Goal: Information Seeking & Learning: Learn about a topic

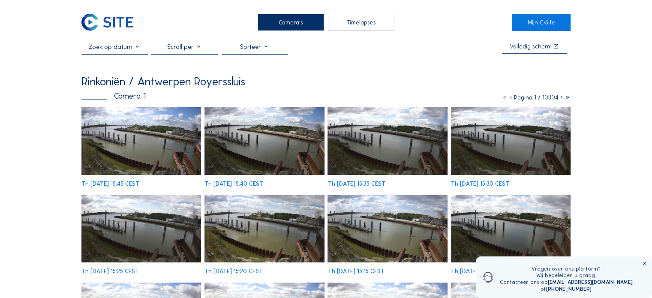
click at [109, 51] on input "text" at bounding box center [115, 47] width 66 height 8
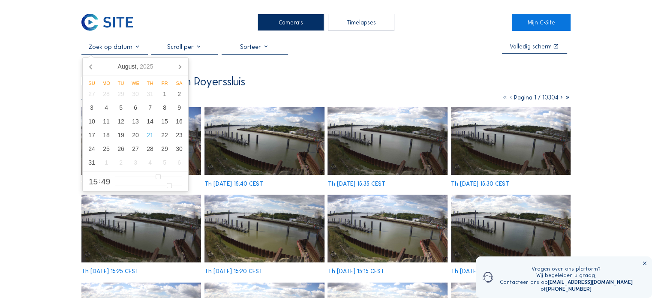
click at [287, 22] on div "Camera's" at bounding box center [291, 22] width 66 height 17
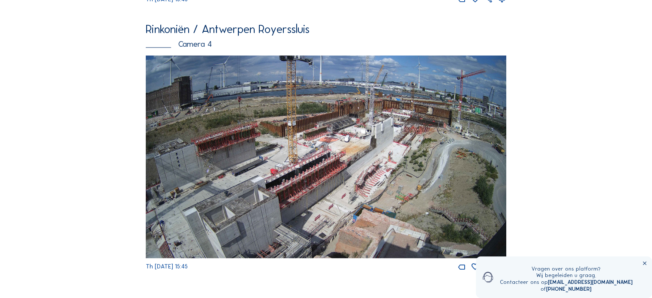
scroll to position [1129, 0]
click at [386, 142] on img at bounding box center [326, 157] width 361 height 203
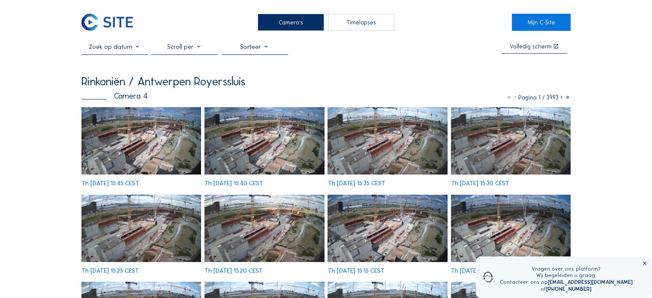
click at [111, 54] on div at bounding box center [115, 49] width 66 height 12
click at [103, 53] on div at bounding box center [115, 49] width 66 height 12
click at [103, 51] on input "text" at bounding box center [115, 47] width 66 height 8
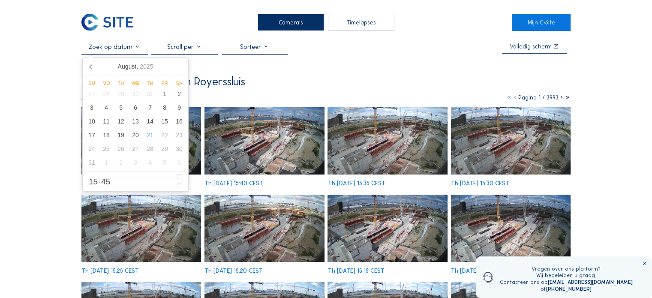
click at [103, 51] on input "text" at bounding box center [115, 47] width 66 height 8
click at [118, 137] on div "19" at bounding box center [121, 135] width 15 height 14
type input "[DATE] 15:45"
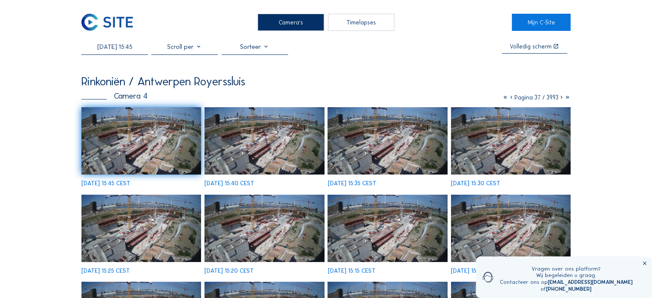
click at [163, 139] on img at bounding box center [142, 140] width 120 height 67
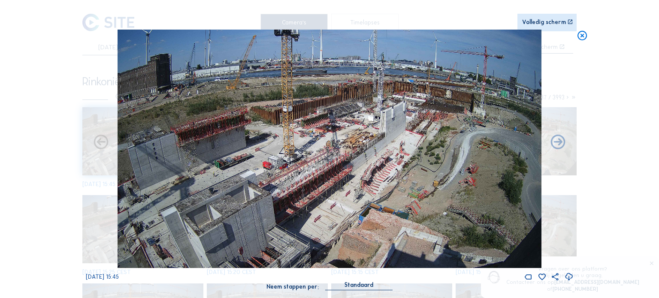
click at [103, 145] on icon at bounding box center [101, 143] width 18 height 18
click at [583, 37] on icon at bounding box center [583, 36] width 12 height 12
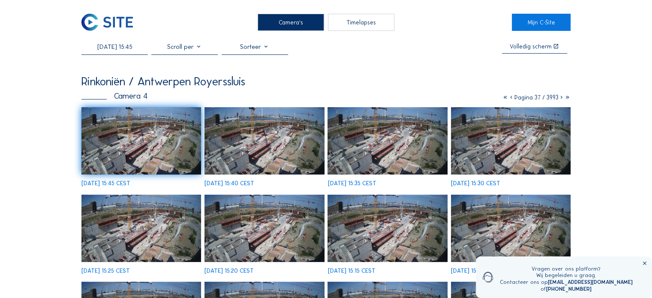
click at [504, 99] on icon at bounding box center [506, 97] width 6 height 7
click at [507, 99] on icon at bounding box center [510, 97] width 6 height 7
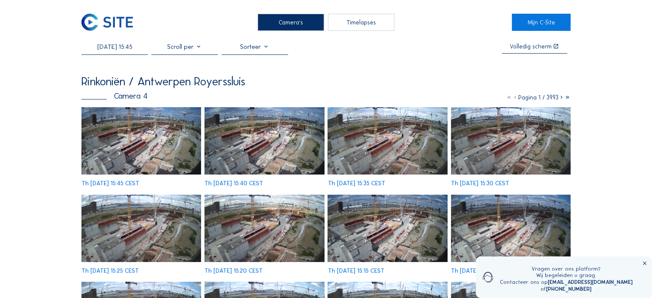
click at [115, 48] on input "[DATE] 15:45" at bounding box center [115, 47] width 66 height 8
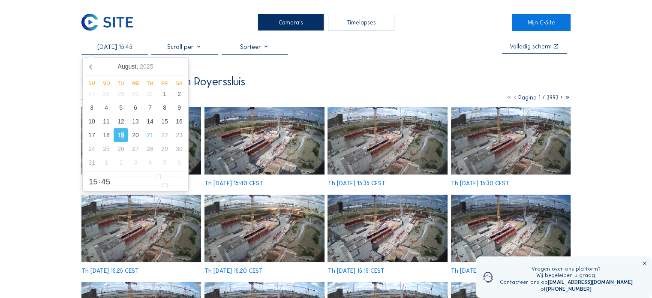
click at [123, 136] on div "19" at bounding box center [121, 135] width 15 height 14
click at [239, 146] on img at bounding box center [265, 140] width 120 height 67
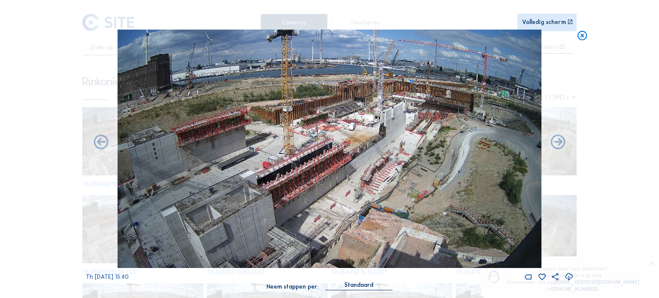
click at [582, 37] on icon at bounding box center [583, 36] width 12 height 12
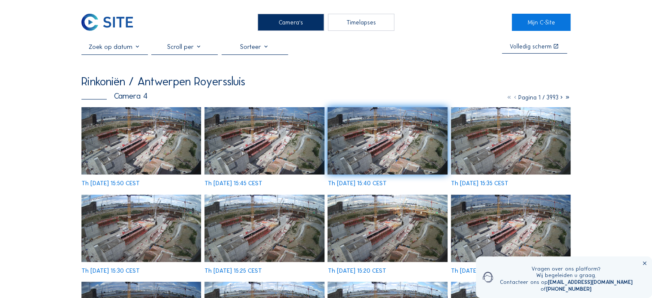
click at [200, 49] on div at bounding box center [184, 49] width 66 height 12
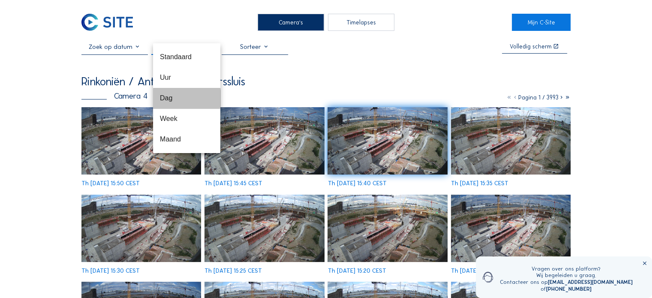
click at [166, 98] on div "Dag" at bounding box center [187, 98] width 54 height 8
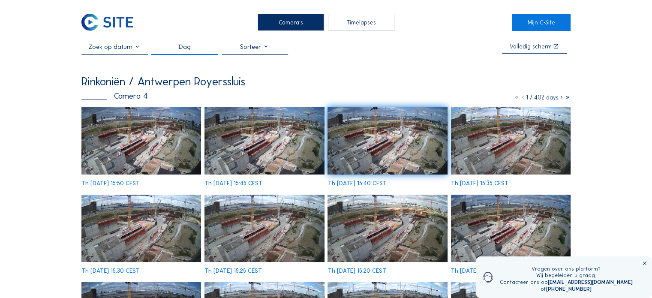
click at [515, 100] on icon at bounding box center [517, 97] width 6 height 7
click at [277, 20] on div "Camera's" at bounding box center [291, 22] width 66 height 17
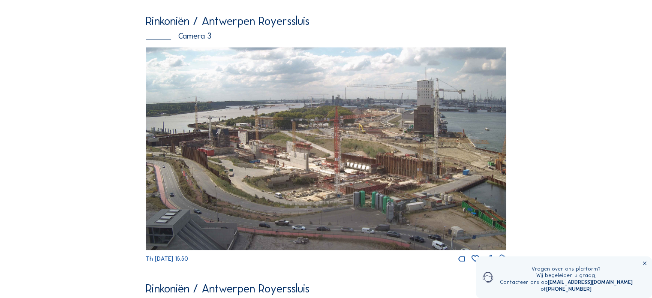
scroll to position [858, 0]
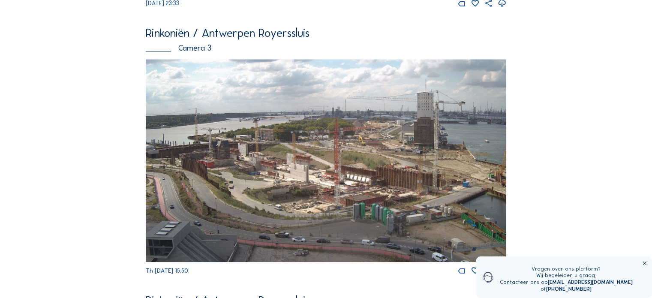
click at [282, 176] on img at bounding box center [326, 160] width 361 height 203
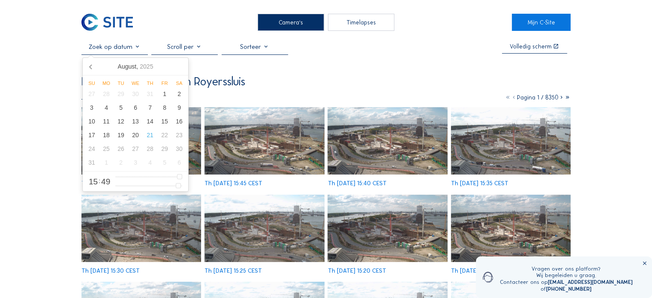
click at [122, 51] on input "text" at bounding box center [115, 47] width 66 height 8
type input "14"
type input "[DATE] 13:49"
type input "13"
type input "[DATE] 12:49"
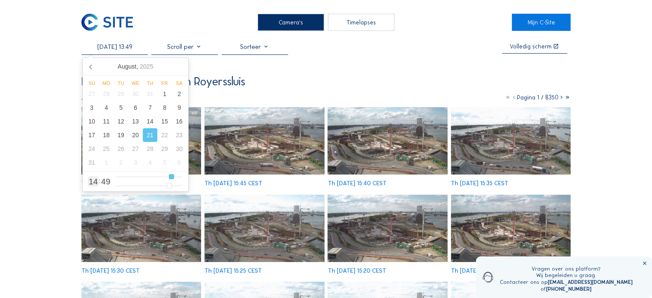
type input "12"
type input "[DATE] 11:49"
type input "11"
type input "[DATE] 10:49"
type input "10"
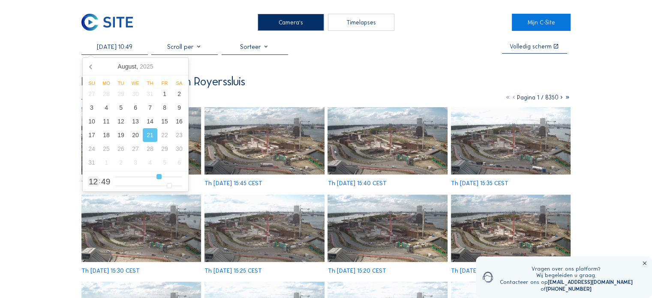
type input "[DATE] 09:49"
type input "9"
type input "[DATE] 08:49"
type input "8"
type input "[DATE] 07:49"
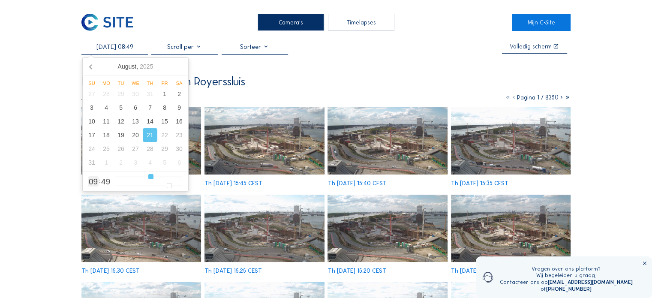
type input "7"
type input "[DATE] 06:49"
type input "6"
type input "[DATE] 05:49"
type input "5"
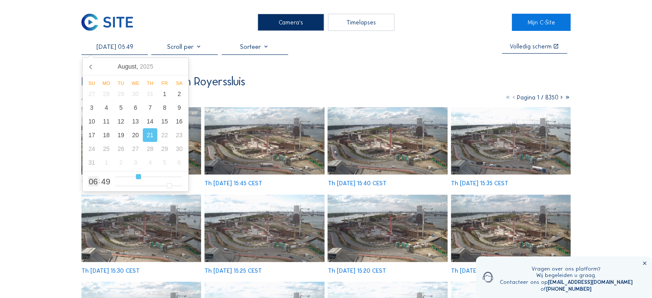
type input "[DATE] 04:49"
type input "4"
type input "[DATE] 03:49"
type input "3"
type input "[DATE] 04:49"
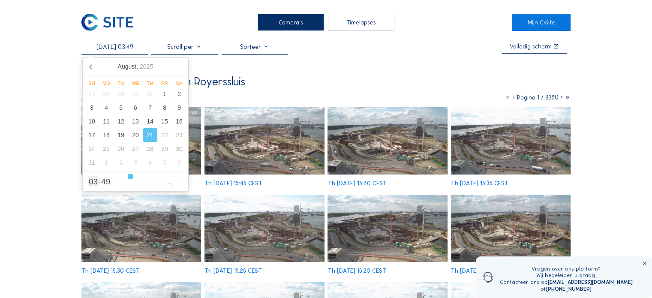
type input "4"
type input "[DATE] 05:49"
type input "5"
type input "[DATE] 06:49"
type input "6"
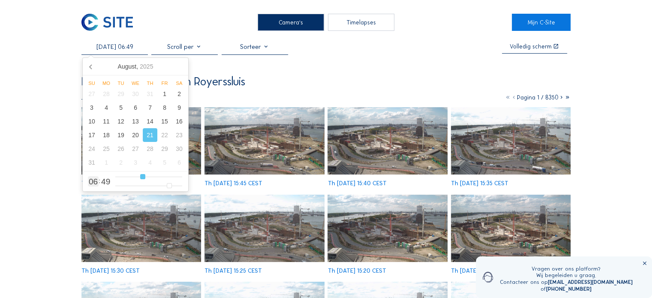
type input "[DATE] 07:49"
type input "7"
type input "[DATE] 08:49"
type input "8"
type input "[DATE] 09:49"
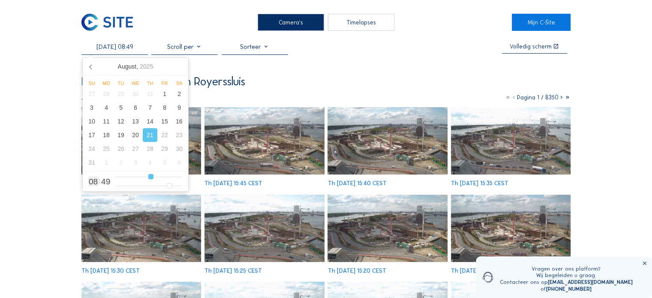
type input "9"
type input "[DATE] 10:49"
drag, startPoint x: 178, startPoint y: 179, endPoint x: 159, endPoint y: 180, distance: 19.3
type input "10"
click at [160, 179] on input "range" at bounding box center [148, 176] width 67 height 7
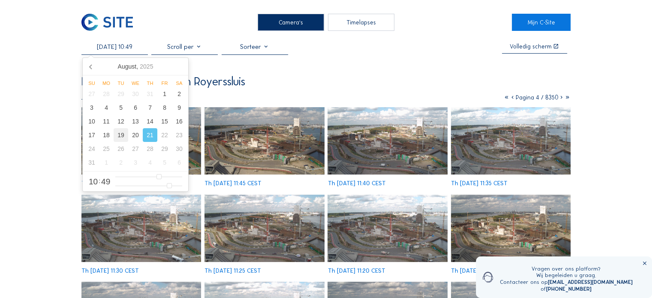
click at [120, 137] on div "19" at bounding box center [121, 135] width 15 height 14
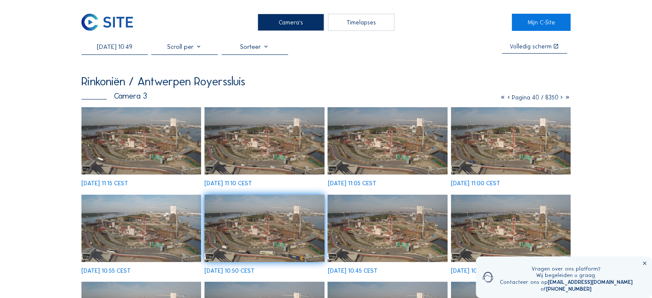
click at [263, 154] on img at bounding box center [265, 140] width 120 height 67
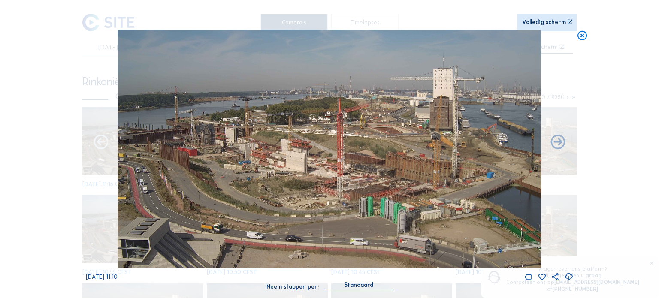
click at [101, 146] on icon at bounding box center [101, 143] width 18 height 18
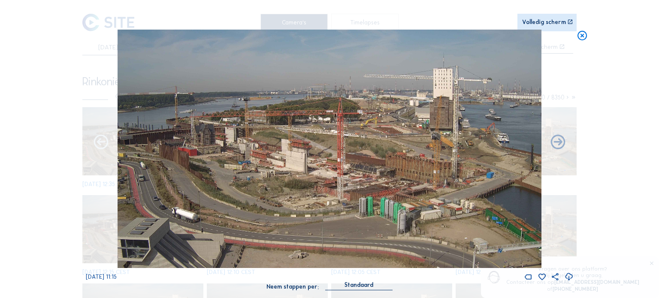
click at [101, 146] on icon at bounding box center [101, 143] width 18 height 18
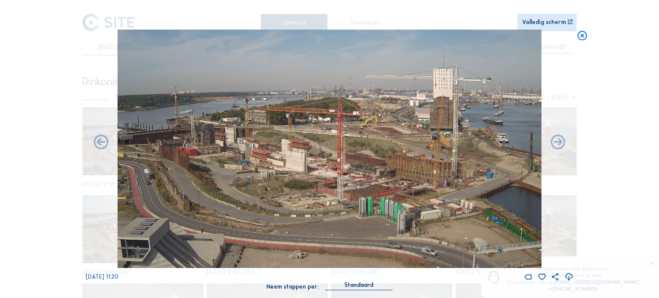
click at [101, 146] on icon at bounding box center [101, 143] width 18 height 18
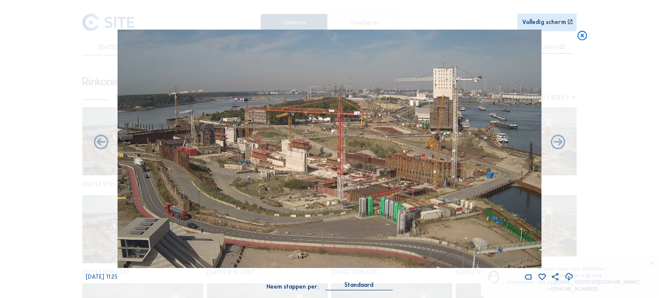
click at [101, 146] on icon at bounding box center [101, 143] width 18 height 18
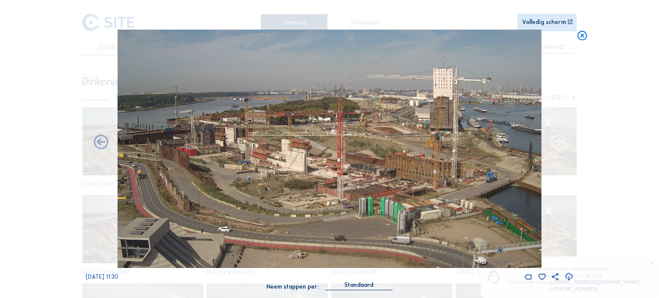
click at [556, 148] on icon at bounding box center [558, 143] width 18 height 18
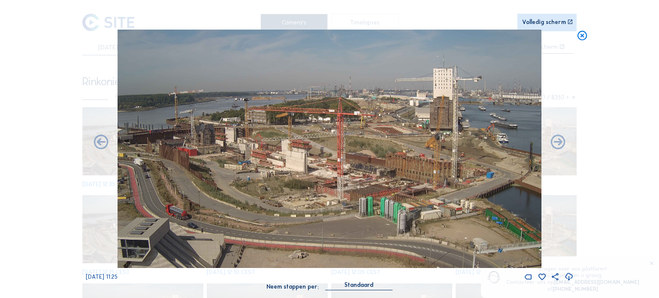
click at [556, 148] on icon at bounding box center [558, 143] width 18 height 18
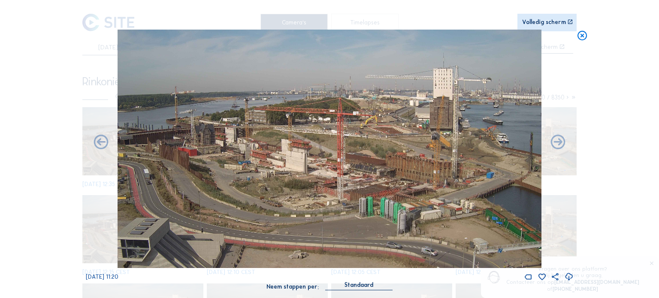
click at [556, 148] on icon at bounding box center [558, 143] width 18 height 18
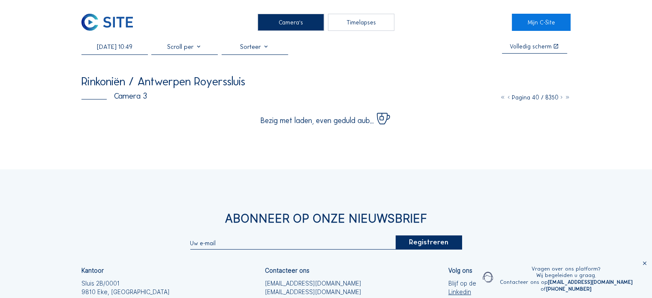
click at [112, 49] on input "[DATE] 10:49" at bounding box center [115, 47] width 66 height 8
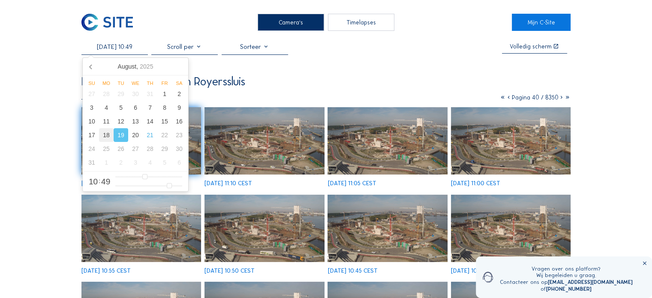
click at [105, 136] on div "18" at bounding box center [106, 135] width 15 height 14
type input "[DATE] 10:49"
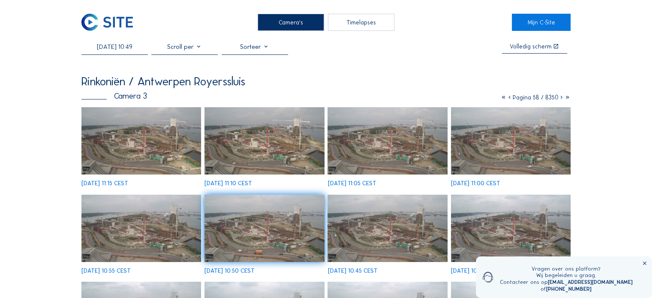
click at [253, 144] on img at bounding box center [265, 140] width 120 height 67
